Goal: Transaction & Acquisition: Purchase product/service

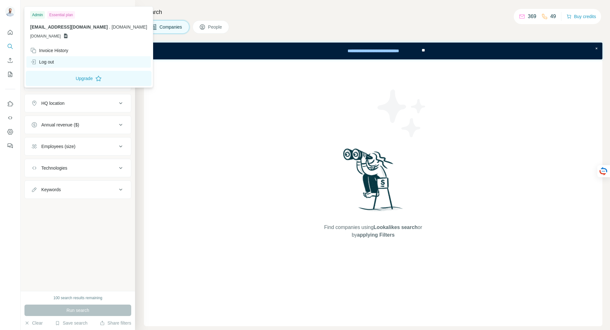
click at [63, 64] on div "Log out" at bounding box center [88, 61] width 125 height 11
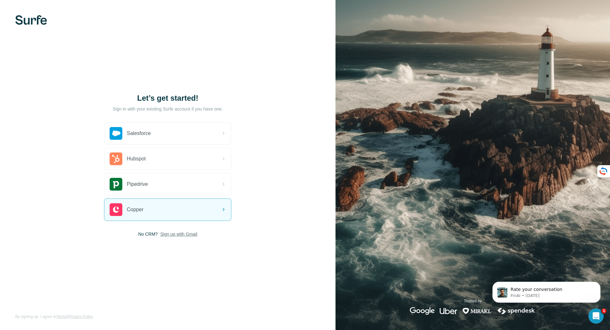
click at [187, 233] on span "Sign up with Gmail" at bounding box center [178, 234] width 37 height 6
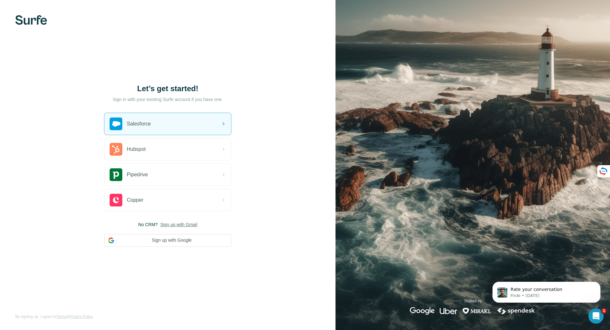
click at [39, 22] on img at bounding box center [31, 20] width 32 height 10
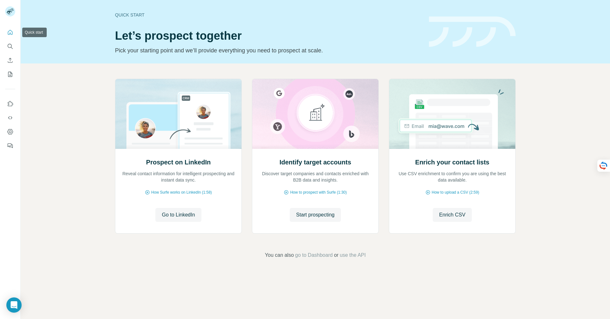
click at [10, 28] on button "Quick start" at bounding box center [10, 32] width 10 height 11
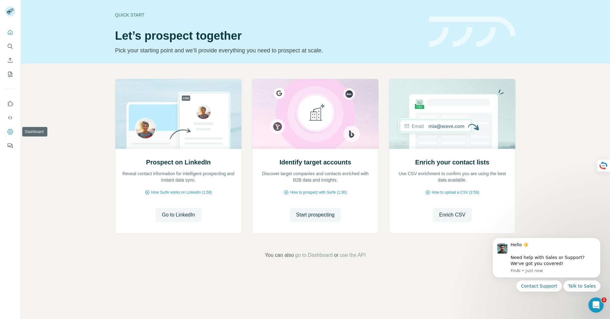
click at [11, 132] on icon "Dashboard" at bounding box center [10, 132] width 6 height 6
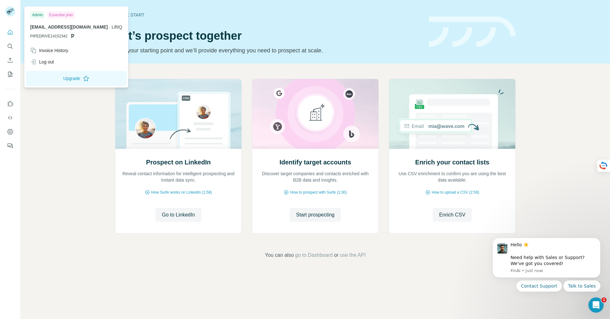
click at [9, 13] on rect at bounding box center [10, 11] width 10 height 10
click at [47, 49] on div "Invoice History" at bounding box center [49, 50] width 38 height 6
click at [101, 297] on span "Close" at bounding box center [104, 300] width 11 height 6
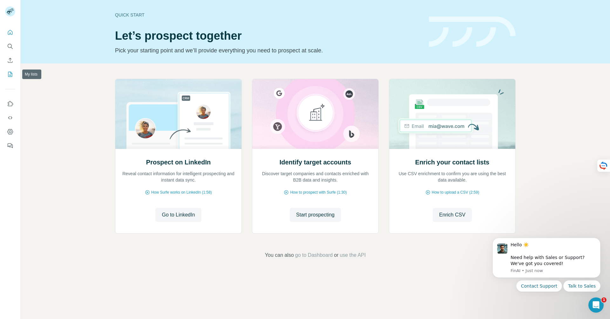
click at [11, 71] on icon "My lists" at bounding box center [10, 74] width 6 height 6
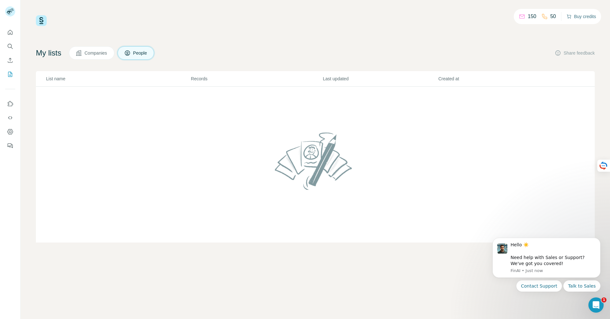
click at [580, 16] on button "Buy credits" at bounding box center [581, 16] width 30 height 9
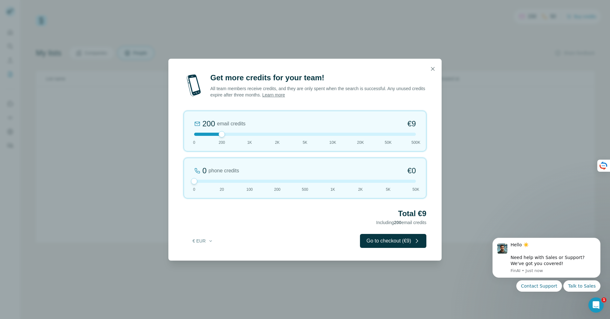
drag, startPoint x: 220, startPoint y: 181, endPoint x: 179, endPoint y: 181, distance: 41.0
click at [179, 181] on div "Get more credits for your team! All team members receive credits, and they are …" at bounding box center [304, 167] width 273 height 188
drag, startPoint x: 226, startPoint y: 132, endPoint x: 252, endPoint y: 133, distance: 26.7
click at [252, 133] on div "200 email credits €9 0 200 1K 2K 5K 10K 20K 50K 500K" at bounding box center [305, 131] width 243 height 41
click at [251, 133] on div at bounding box center [250, 134] width 6 height 6
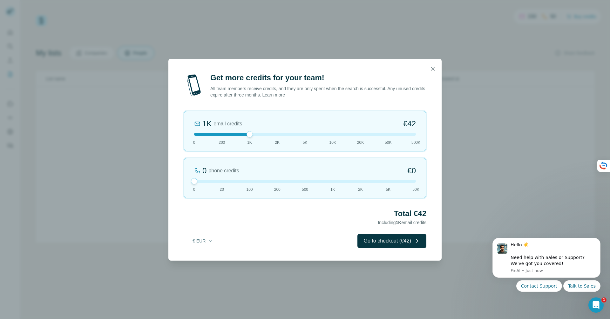
click at [252, 133] on div at bounding box center [250, 134] width 6 height 6
click at [372, 239] on button "Go to checkout (€42)" at bounding box center [391, 241] width 69 height 14
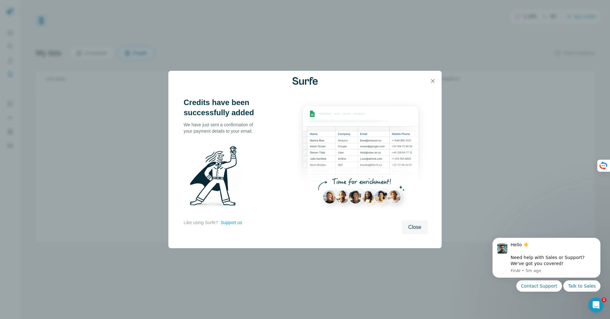
click at [436, 80] on icon "button" at bounding box center [433, 81] width 6 height 6
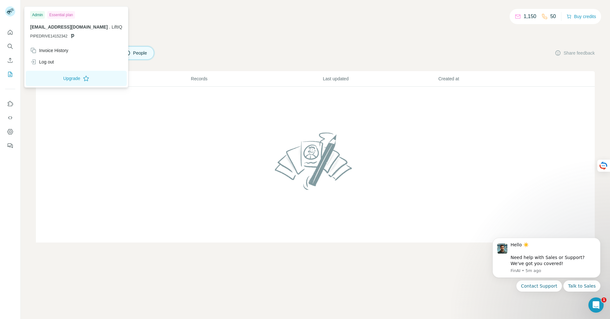
click at [15, 9] on div at bounding box center [10, 11] width 10 height 10
